Goal: Transaction & Acquisition: Purchase product/service

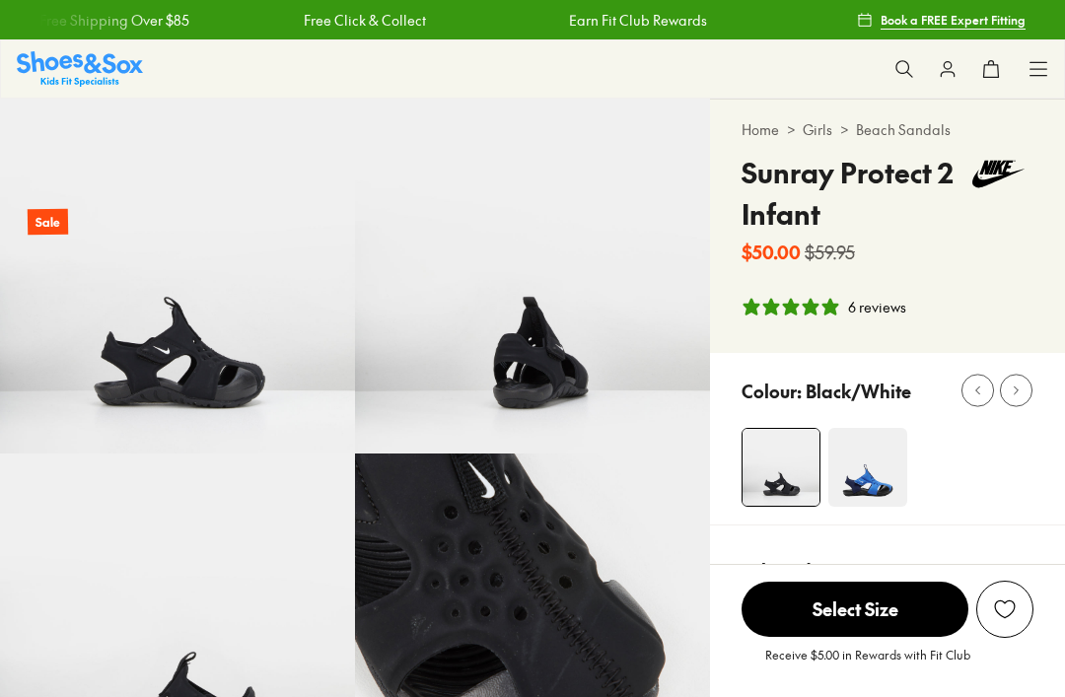
select select "*"
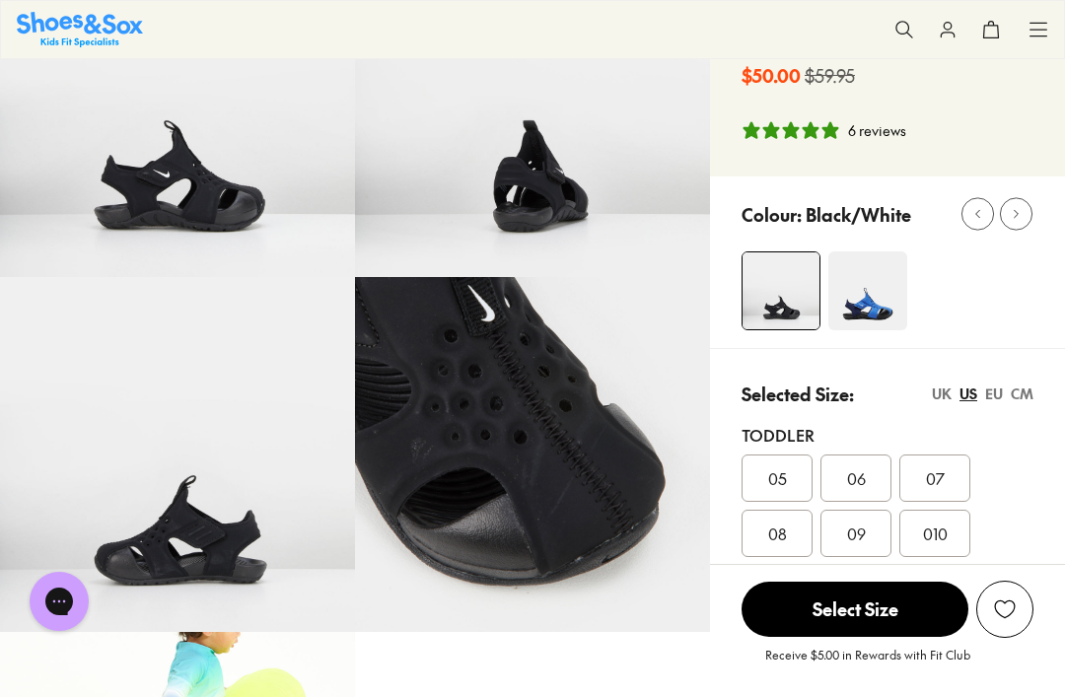
scroll to position [173, 0]
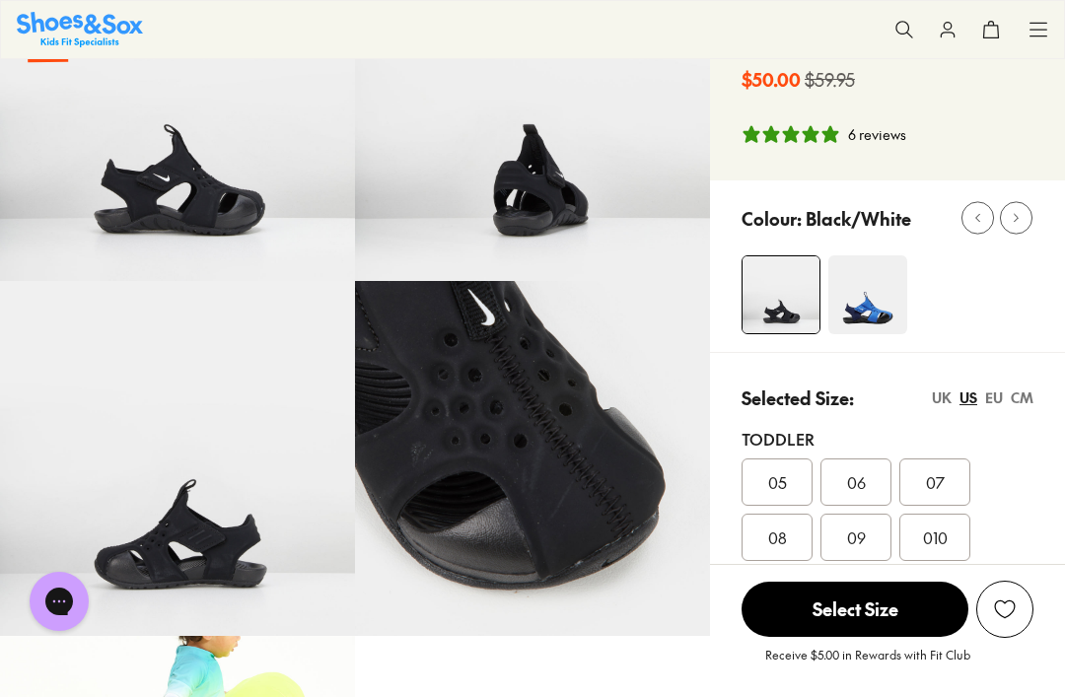
click at [865, 314] on img at bounding box center [867, 294] width 79 height 79
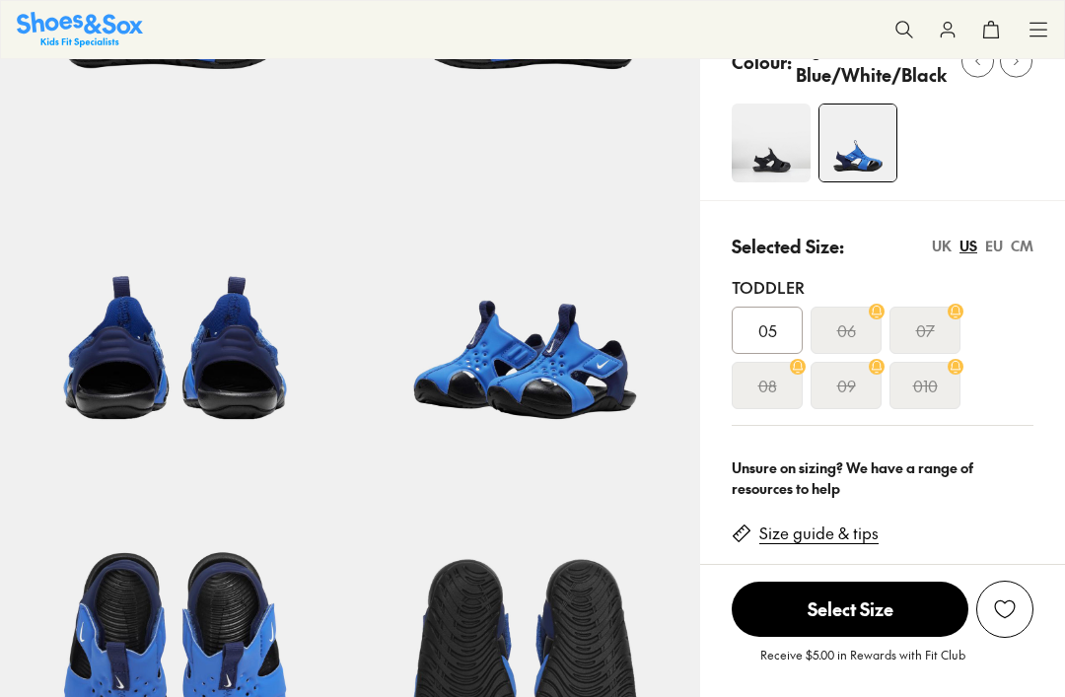
scroll to position [305, 0]
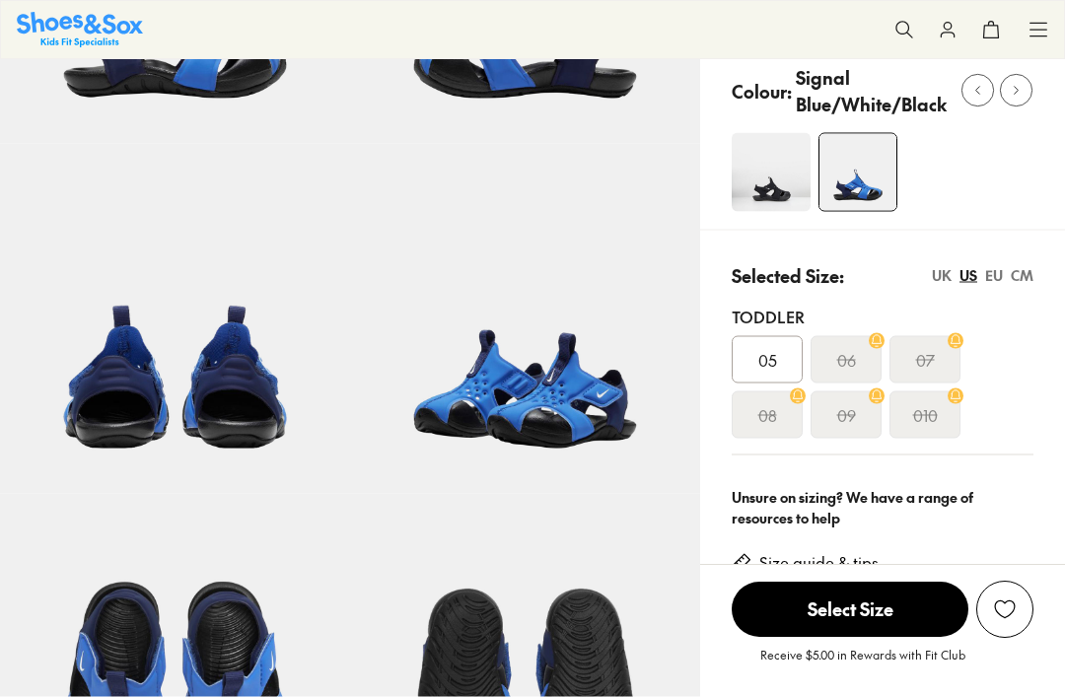
select select "*"
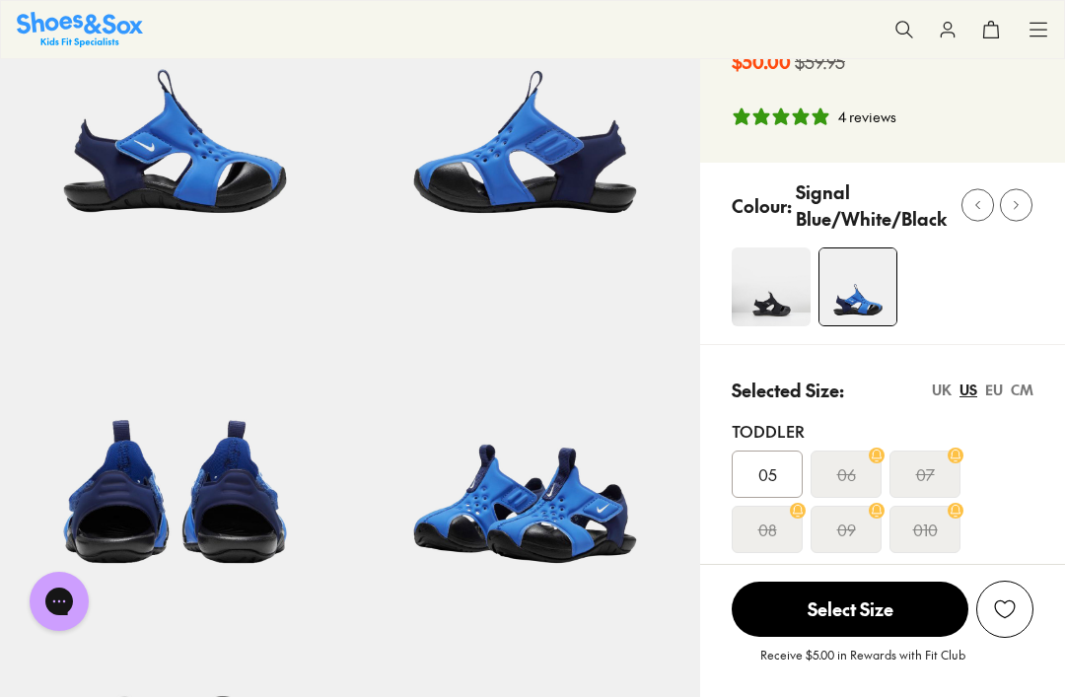
scroll to position [191, 0]
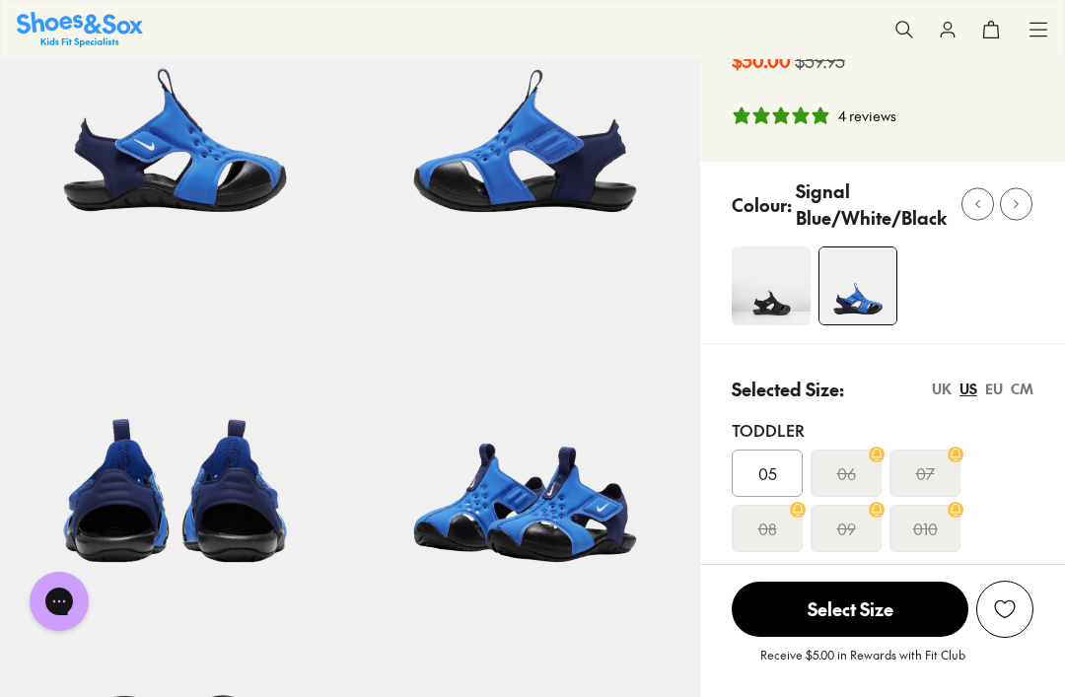
click at [767, 304] on img at bounding box center [771, 285] width 79 height 79
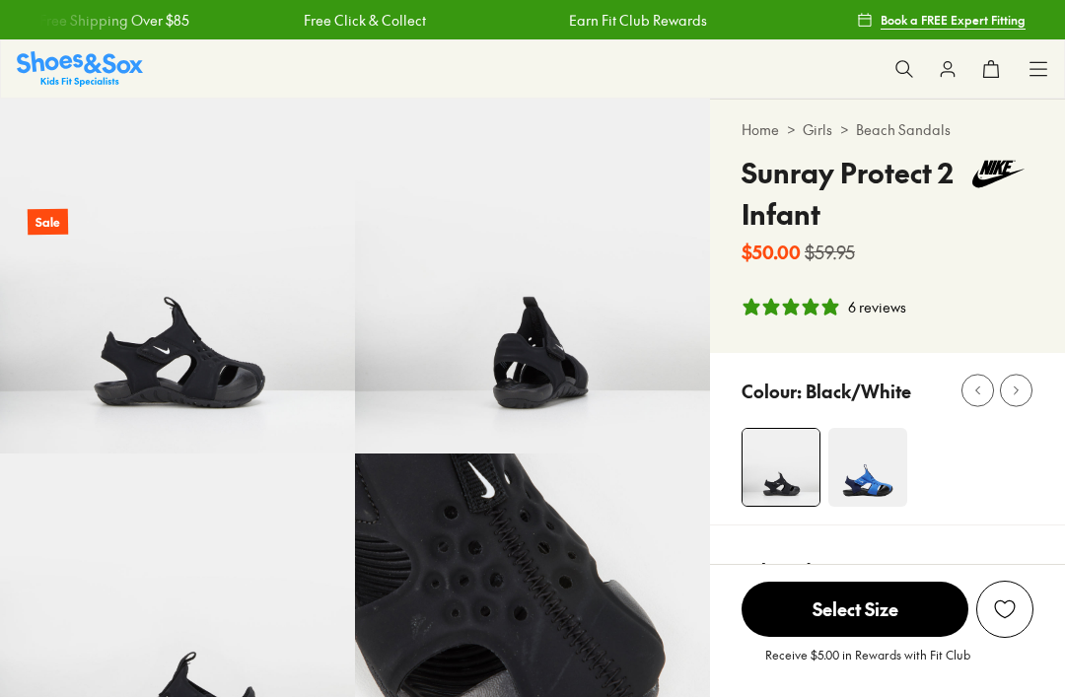
select select "*"
